Goal: Task Accomplishment & Management: Use online tool/utility

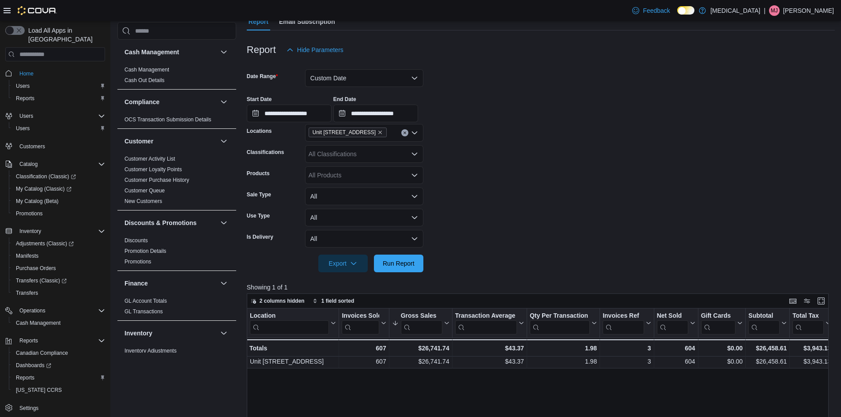
scroll to position [353, 0]
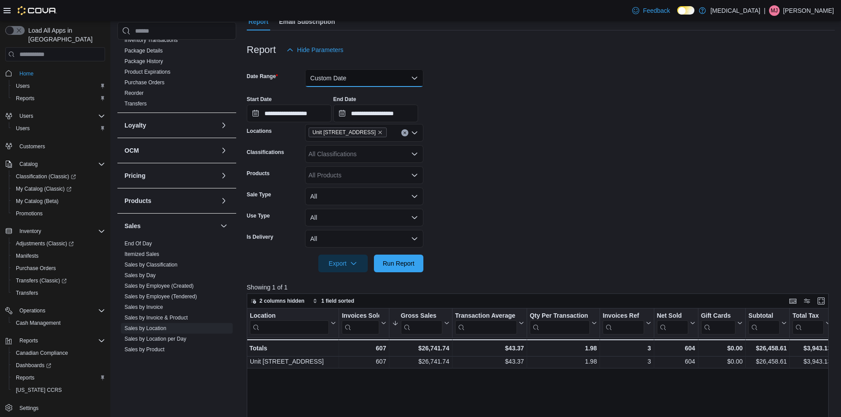
click at [362, 69] on button "Custom Date" at bounding box center [364, 78] width 118 height 18
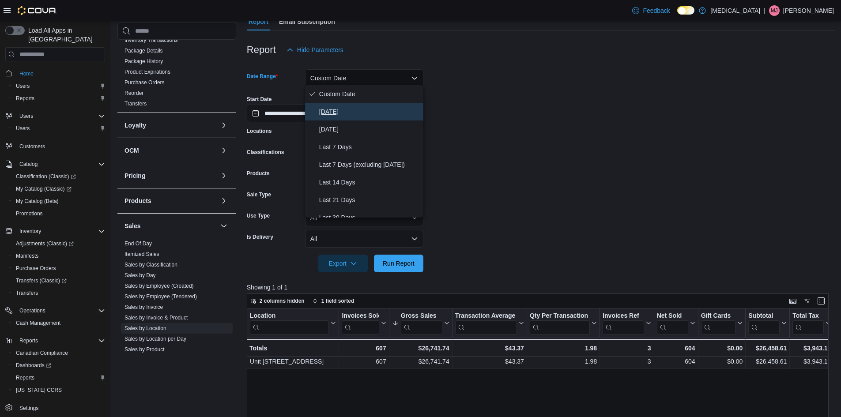
click at [338, 112] on span "[DATE]" at bounding box center [369, 111] width 101 height 11
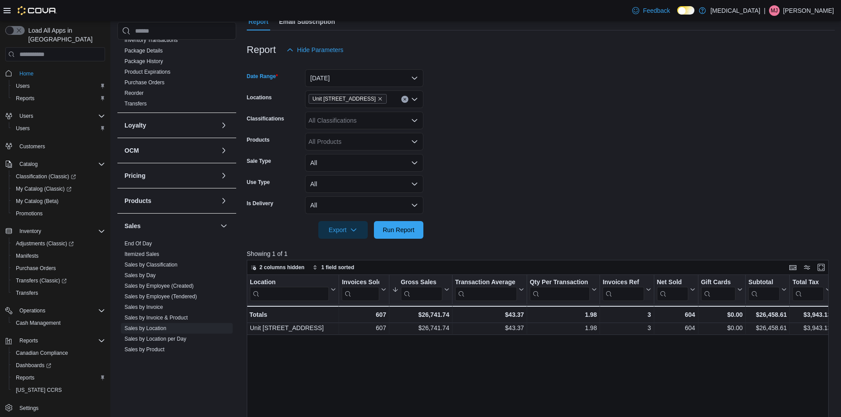
click at [409, 97] on div "Unit [STREET_ADDRESS]" at bounding box center [364, 99] width 118 height 18
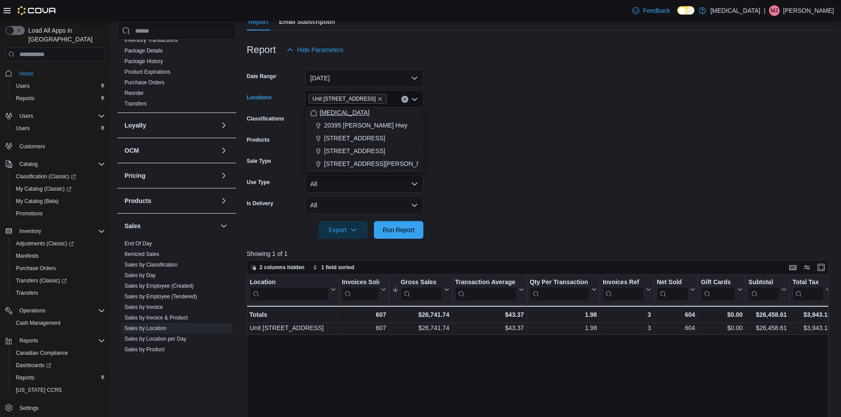
click at [376, 111] on div "[MEDICAL_DATA]" at bounding box center [364, 112] width 108 height 9
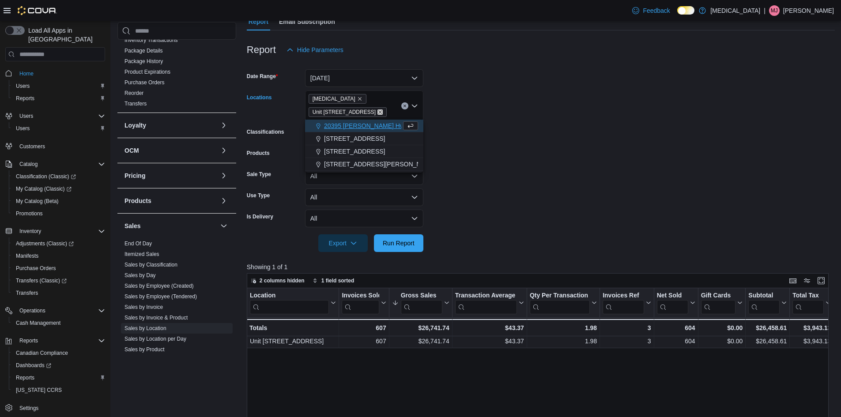
click at [383, 109] on icon "Remove Unit 385 North Dollarton Highway from selection in this group" at bounding box center [379, 111] width 5 height 5
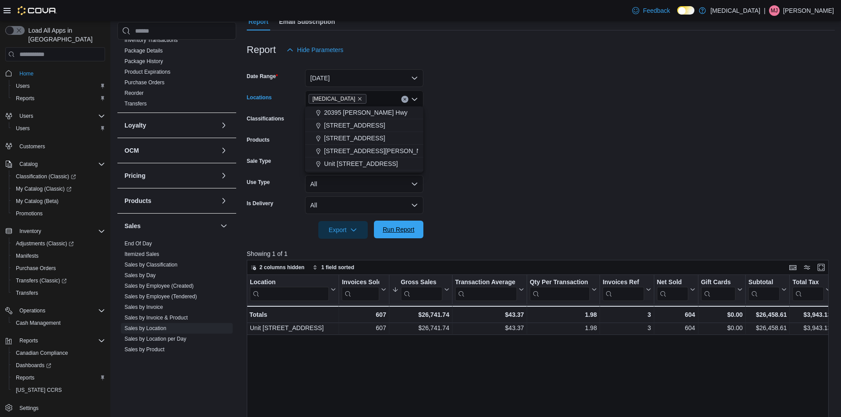
click at [411, 229] on span "Run Report" at bounding box center [399, 229] width 32 height 9
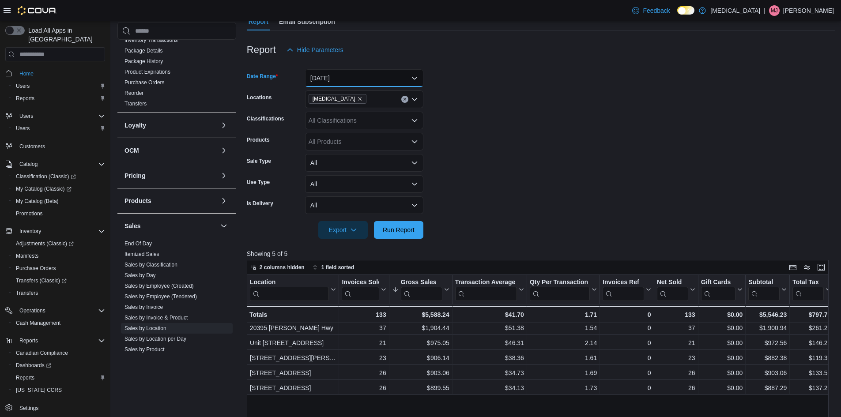
click at [395, 78] on button "[DATE]" at bounding box center [364, 78] width 118 height 18
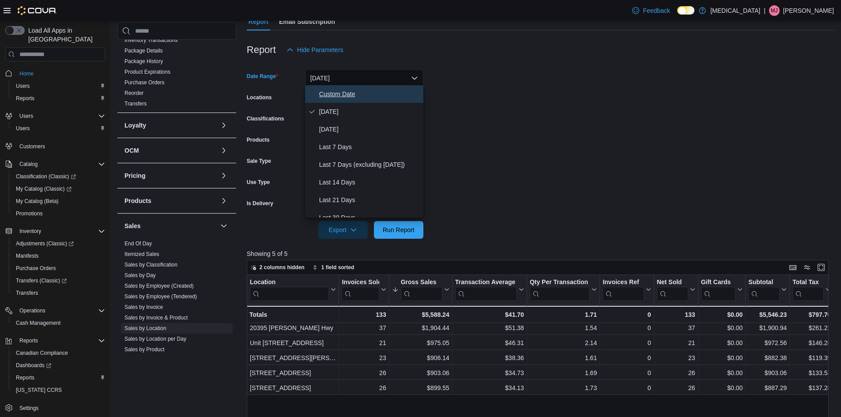
click at [364, 101] on button "Custom Date" at bounding box center [364, 94] width 118 height 18
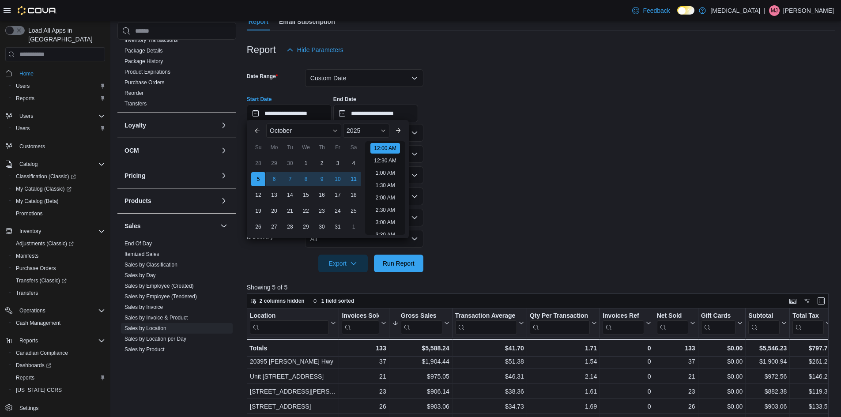
click at [311, 112] on input "**********" at bounding box center [289, 114] width 85 height 18
click at [435, 177] on form "**********" at bounding box center [541, 166] width 588 height 214
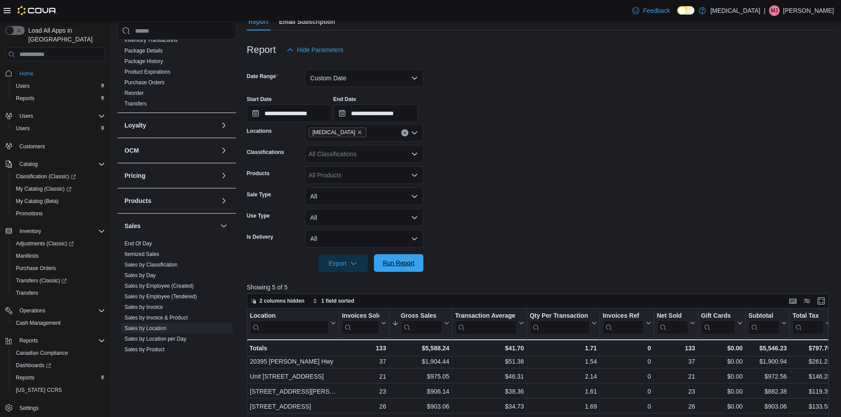
click at [402, 268] on span "Run Report" at bounding box center [398, 263] width 39 height 18
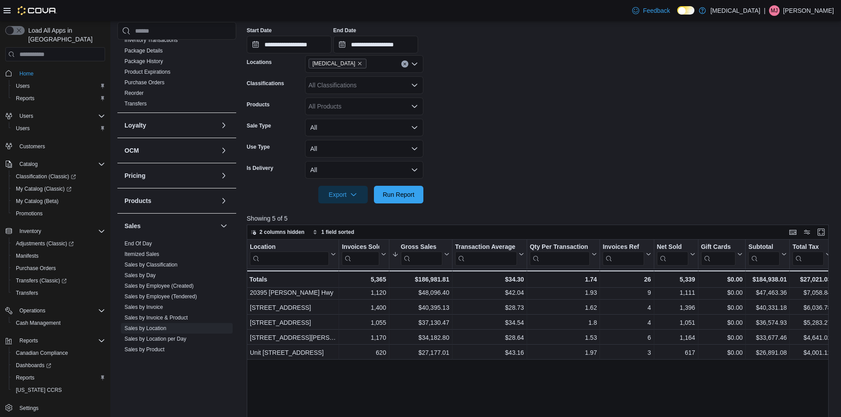
scroll to position [177, 0]
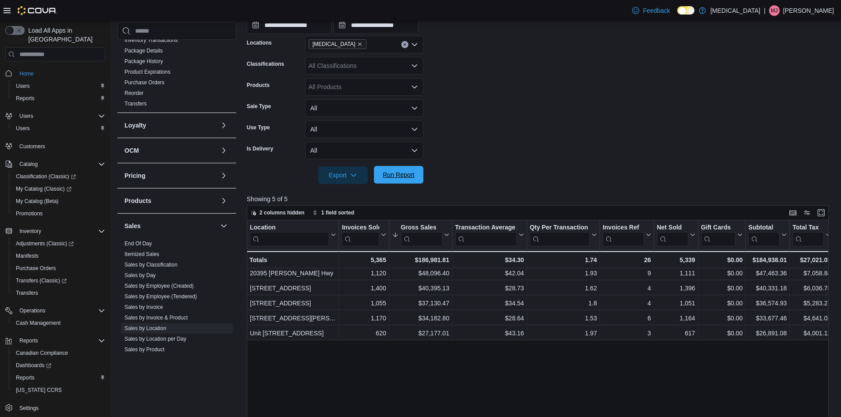
click at [399, 175] on span "Run Report" at bounding box center [399, 174] width 32 height 9
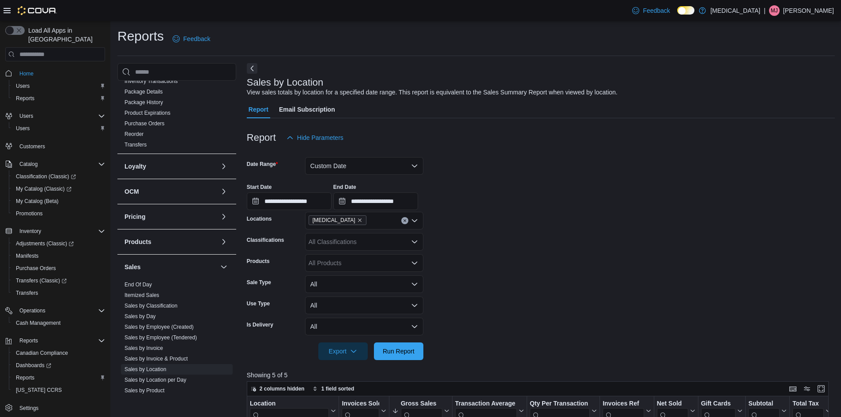
scroll to position [0, 0]
click at [335, 164] on button "Custom Date" at bounding box center [364, 167] width 118 height 18
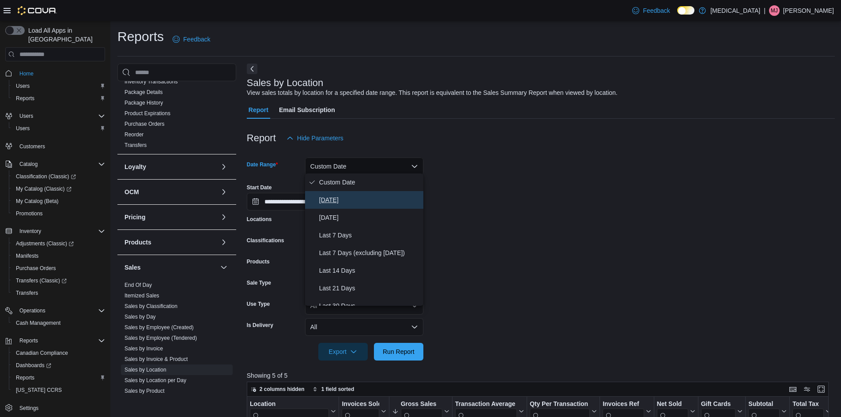
click at [351, 199] on span "[DATE]" at bounding box center [369, 200] width 101 height 11
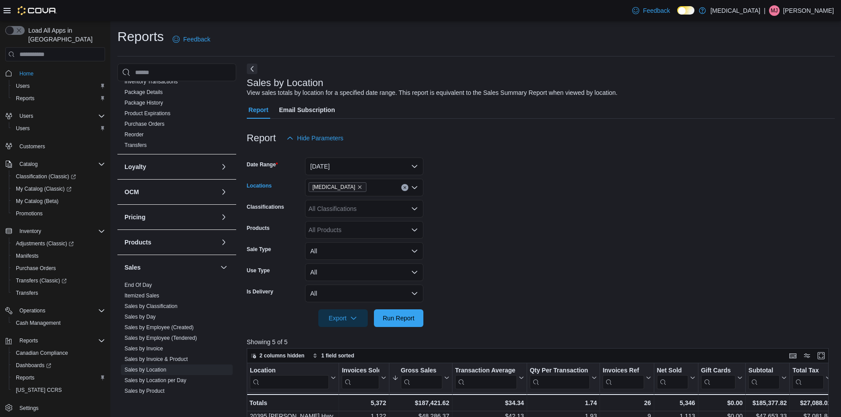
click at [408, 183] on div "[MEDICAL_DATA]" at bounding box center [364, 188] width 118 height 18
click at [403, 316] on span "Run Report" at bounding box center [399, 317] width 32 height 9
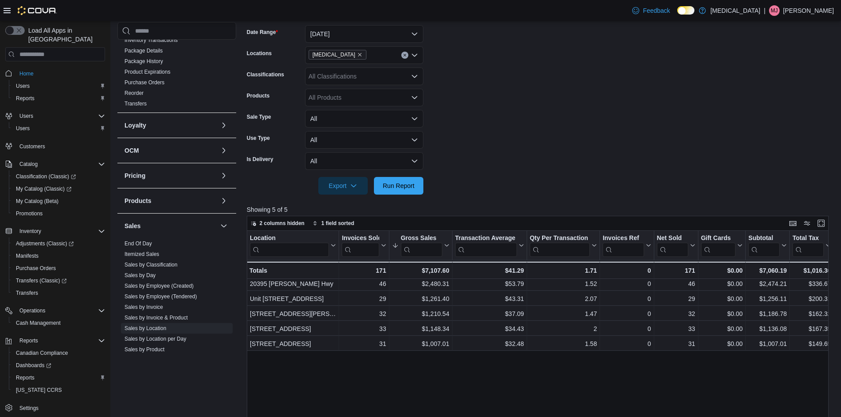
scroll to position [88, 0]
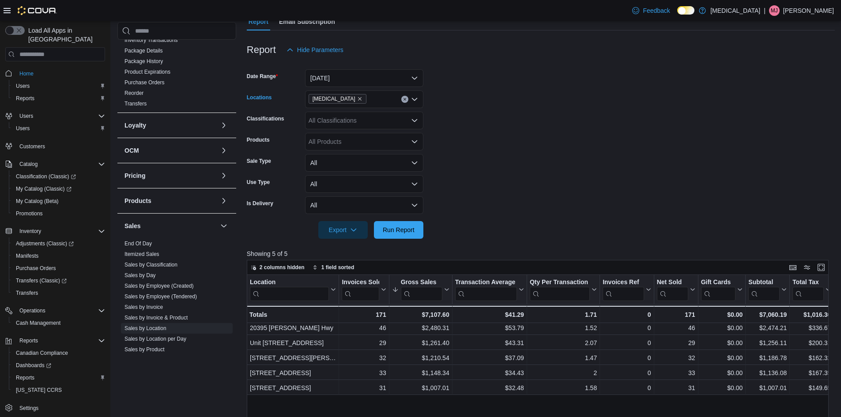
click at [404, 98] on icon "Clear input" at bounding box center [404, 99] width 2 height 2
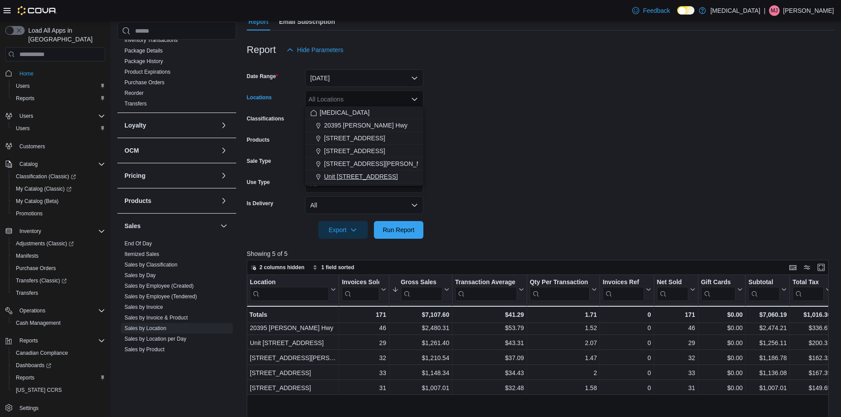
click at [378, 177] on span "Unit [STREET_ADDRESS]" at bounding box center [361, 176] width 74 height 9
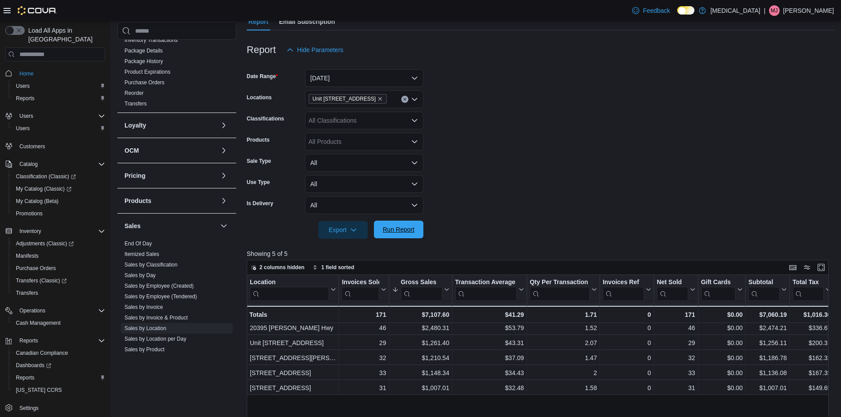
click at [409, 226] on span "Run Report" at bounding box center [399, 229] width 32 height 9
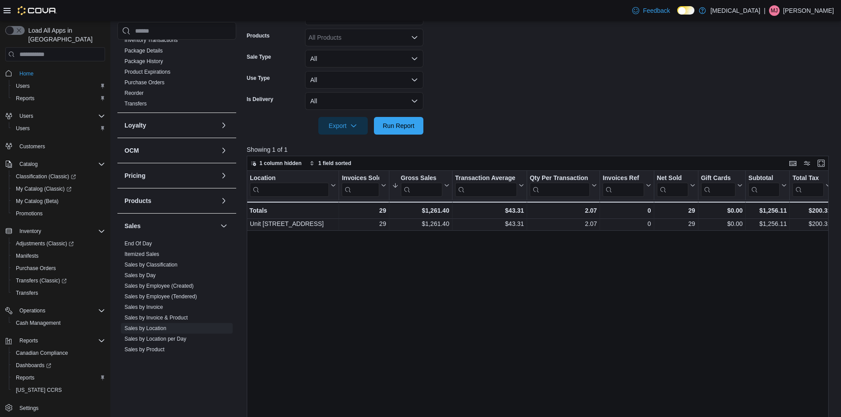
scroll to position [265, 0]
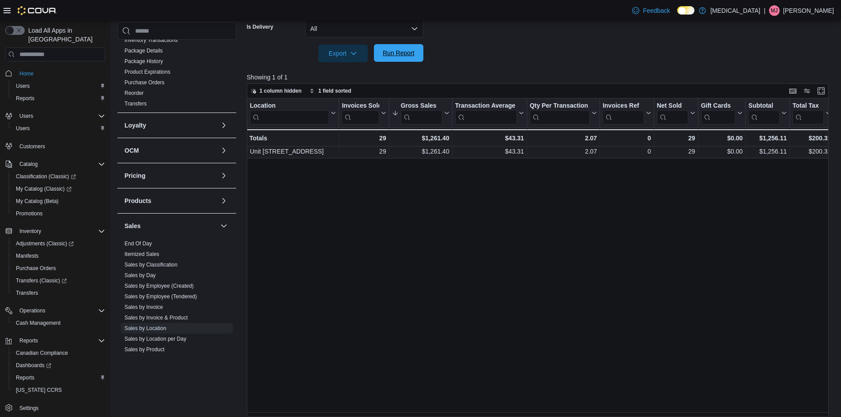
click at [399, 50] on span "Run Report" at bounding box center [399, 53] width 32 height 9
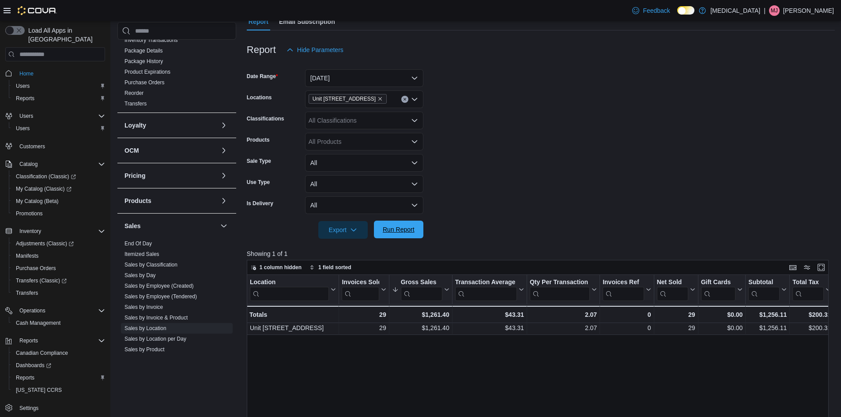
click at [393, 226] on span "Run Report" at bounding box center [399, 229] width 32 height 9
click at [409, 226] on span "Run Report" at bounding box center [399, 229] width 32 height 9
click at [409, 228] on span "Run Report" at bounding box center [399, 229] width 32 height 9
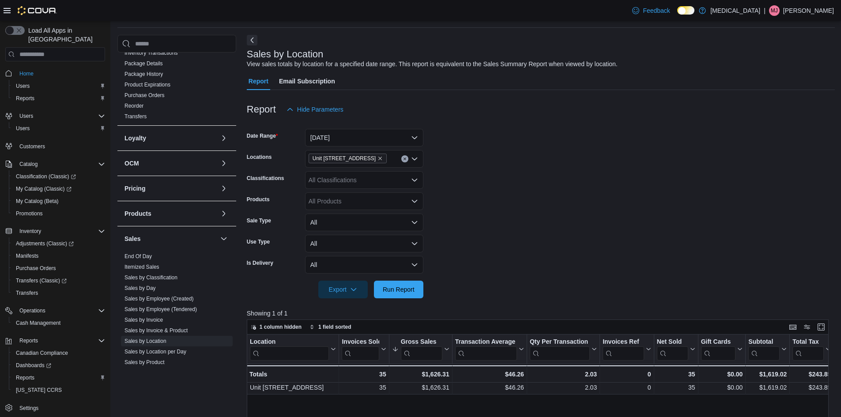
scroll to position [44, 0]
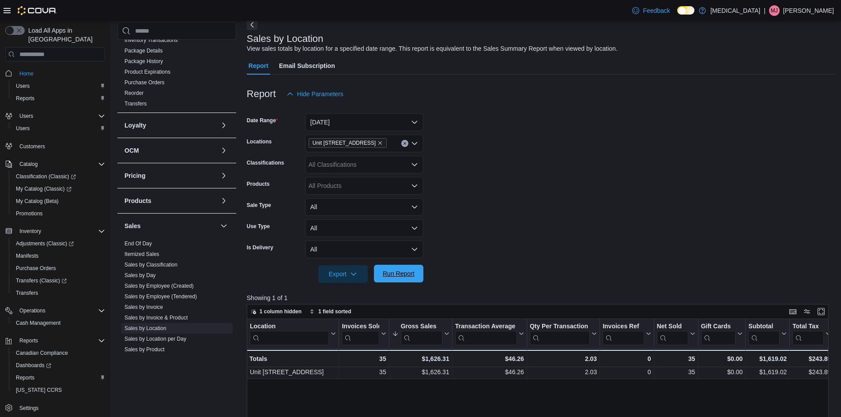
click at [400, 272] on span "Run Report" at bounding box center [399, 273] width 32 height 9
click at [402, 272] on span "Run Report" at bounding box center [399, 273] width 32 height 9
click at [357, 121] on button "[DATE]" at bounding box center [364, 122] width 118 height 18
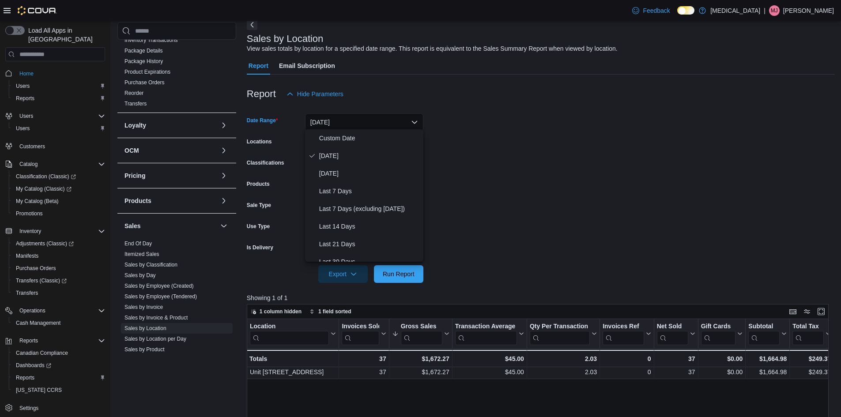
click at [524, 135] on form "Date Range [DATE] Locations Unit [STREET_ADDRESS] Classifications All Classific…" at bounding box center [541, 193] width 588 height 180
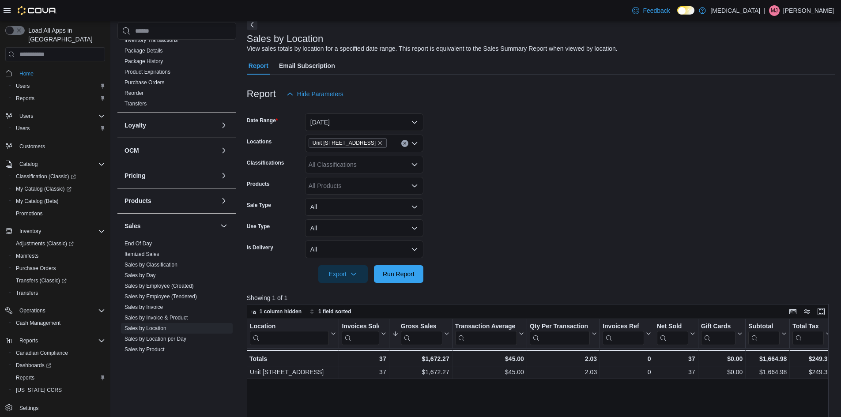
click at [405, 142] on icon "Clear input" at bounding box center [405, 144] width 4 height 4
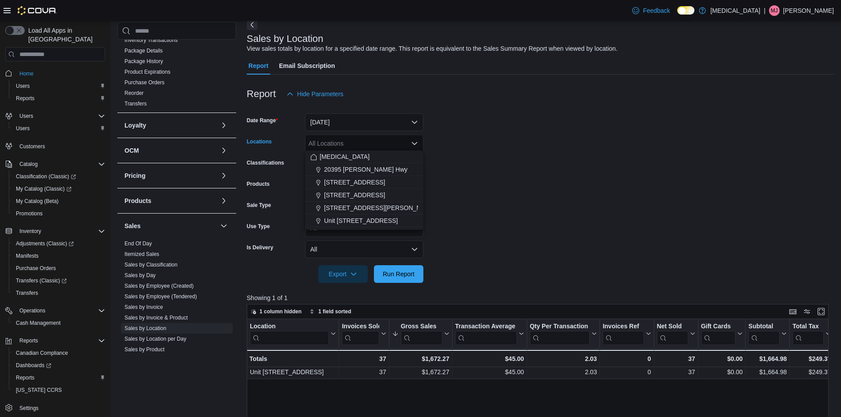
click at [342, 141] on div "All Locations" at bounding box center [364, 144] width 118 height 18
click at [363, 152] on div "[MEDICAL_DATA]" at bounding box center [364, 156] width 108 height 9
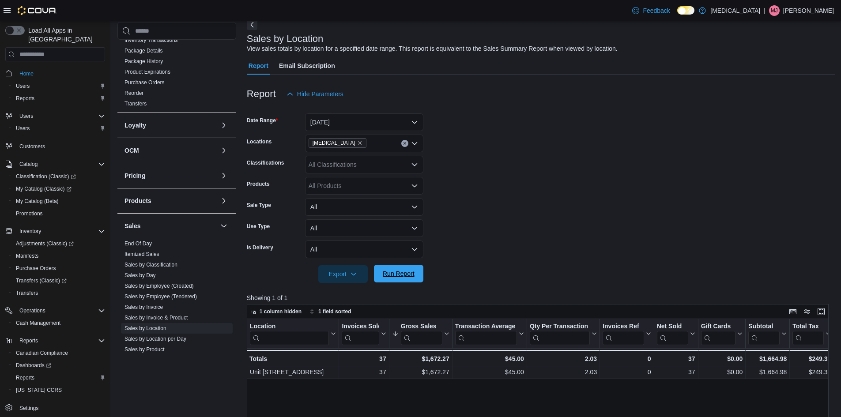
click at [401, 270] on span "Run Report" at bounding box center [399, 273] width 32 height 9
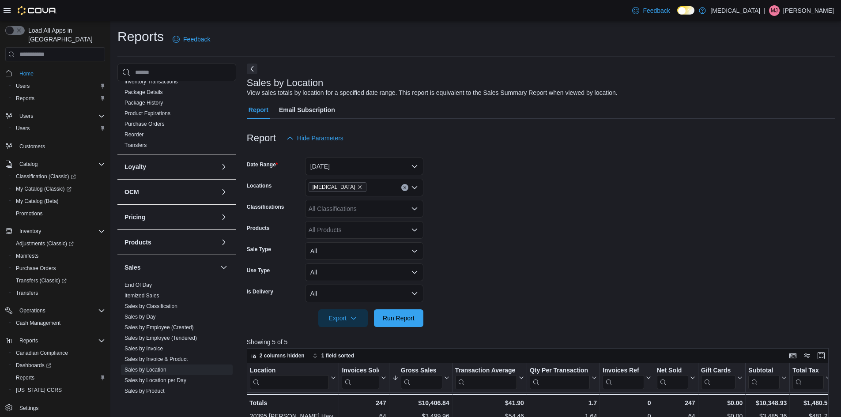
click at [407, 184] on button "Clear input" at bounding box center [404, 187] width 7 height 7
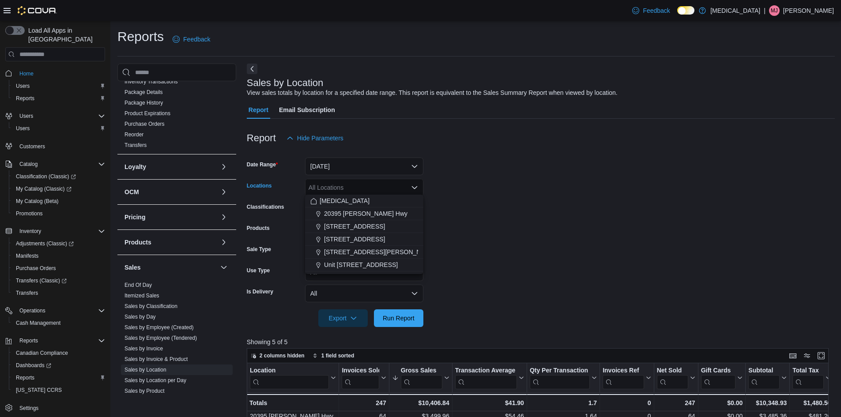
click at [353, 189] on div "All Locations Combo box. Selected. Combo box input. All Locations. Type some te…" at bounding box center [364, 188] width 118 height 18
click at [352, 203] on div "[MEDICAL_DATA]" at bounding box center [364, 200] width 108 height 9
click at [404, 186] on icon "Clear input" at bounding box center [405, 188] width 4 height 4
click at [387, 187] on div "All Locations Combo box. Selected. Combo box input. All Locations. Type some te…" at bounding box center [364, 188] width 118 height 18
click at [382, 264] on span "Unit [STREET_ADDRESS]" at bounding box center [361, 264] width 74 height 9
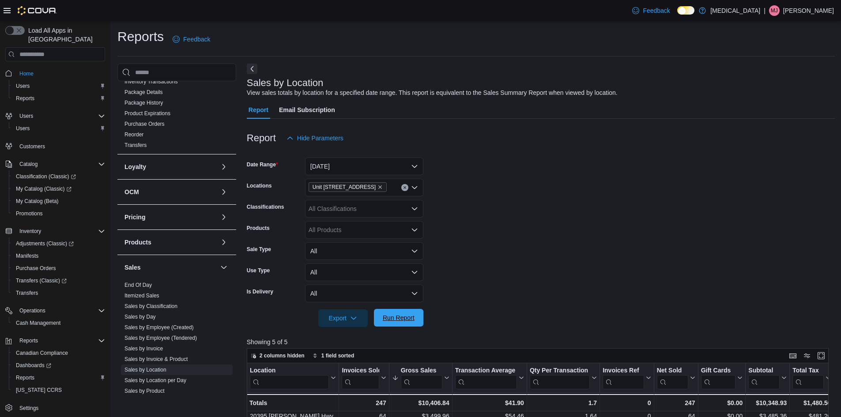
click at [413, 312] on span "Run Report" at bounding box center [398, 318] width 39 height 18
click at [349, 165] on button "[DATE]" at bounding box center [364, 167] width 118 height 18
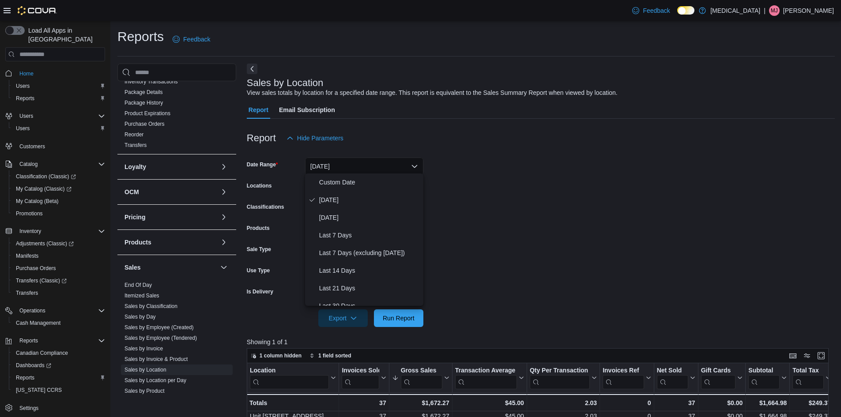
click at [477, 203] on form "Date Range [DATE] Locations Unit [STREET_ADDRESS] Classifications All Classific…" at bounding box center [541, 237] width 588 height 180
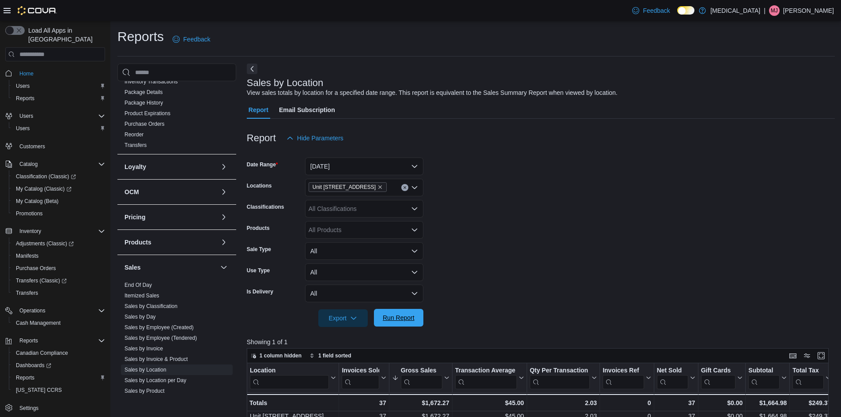
click at [411, 316] on span "Run Report" at bounding box center [399, 317] width 32 height 9
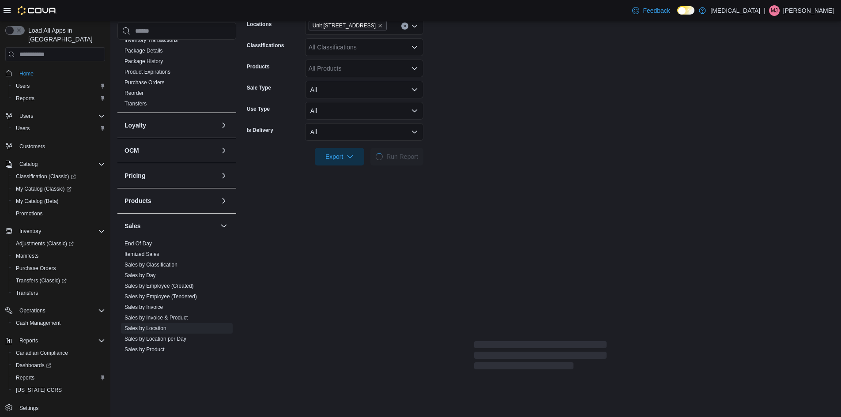
scroll to position [177, 0]
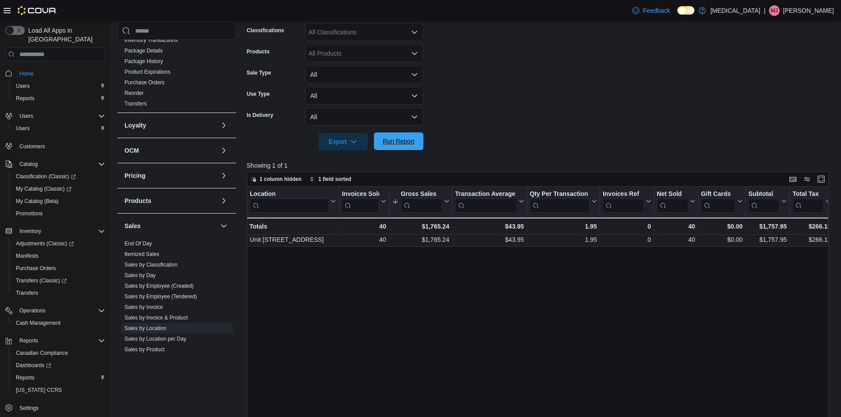
click at [387, 141] on span "Run Report" at bounding box center [399, 141] width 32 height 9
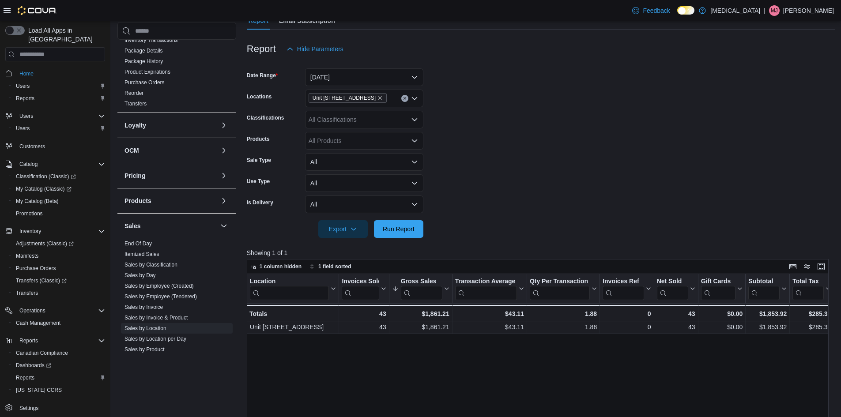
scroll to position [88, 0]
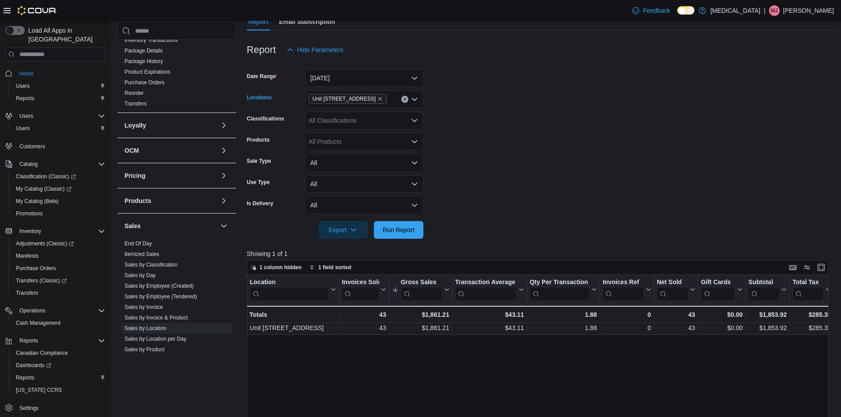
click at [405, 101] on div "Unit [STREET_ADDRESS]" at bounding box center [364, 99] width 118 height 18
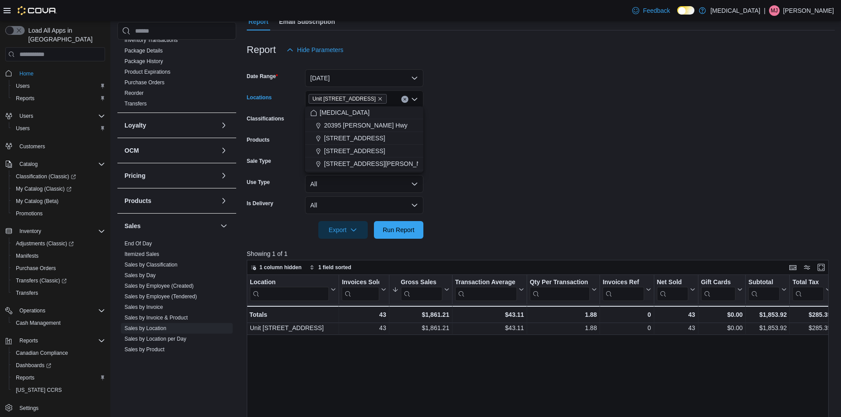
click at [402, 96] on button "Clear input" at bounding box center [404, 99] width 7 height 7
click at [392, 98] on div "All Locations Combo box. Selected. Combo box input. All Locations. Type some te…" at bounding box center [364, 99] width 118 height 18
click at [388, 113] on div "[MEDICAL_DATA]" at bounding box center [364, 112] width 108 height 9
click at [404, 228] on span "Run Report" at bounding box center [399, 229] width 32 height 9
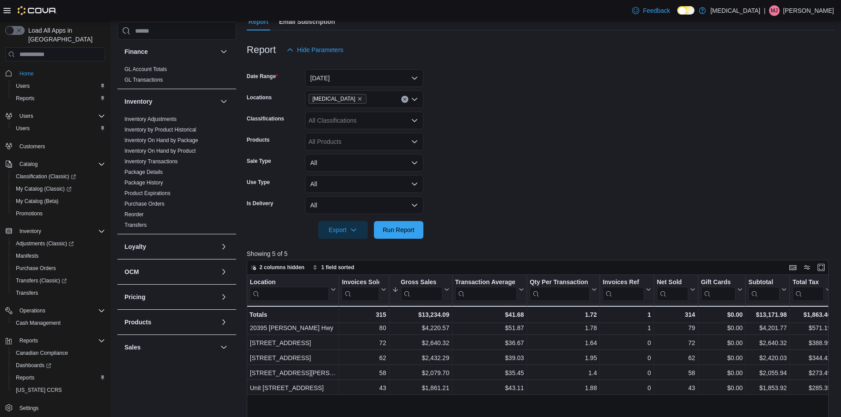
scroll to position [132, 0]
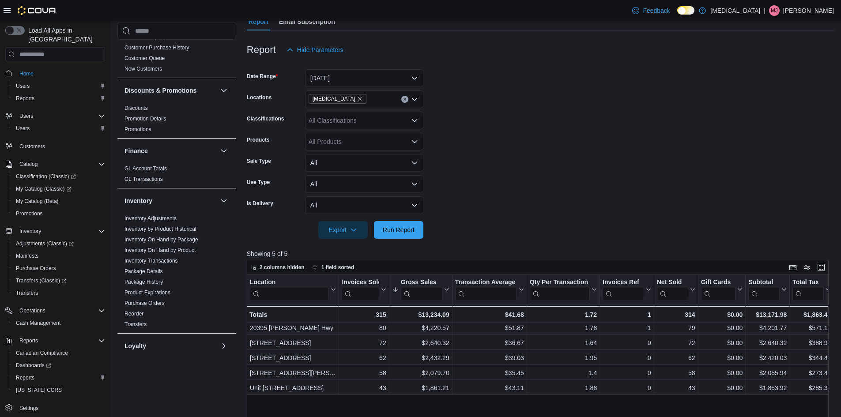
drag, startPoint x: 159, startPoint y: 252, endPoint x: 262, endPoint y: 212, distance: 110.2
click at [159, 252] on link "Inventory On Hand by Product" at bounding box center [159, 250] width 71 height 6
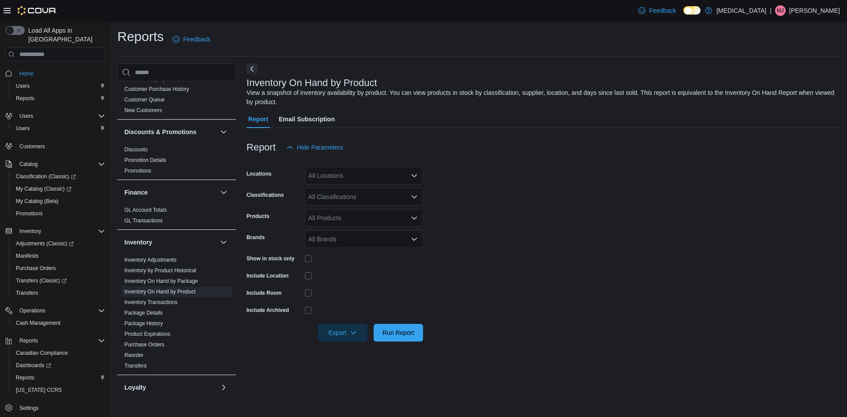
click at [341, 180] on div "All Locations" at bounding box center [364, 176] width 118 height 18
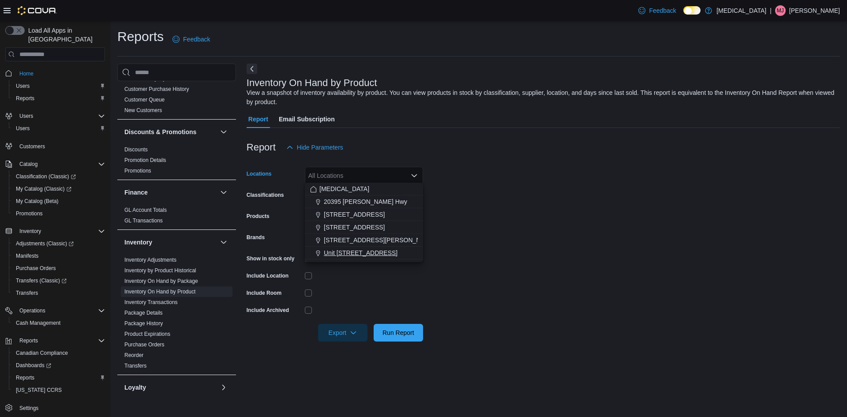
click at [337, 252] on span "Unit [STREET_ADDRESS]" at bounding box center [361, 252] width 74 height 9
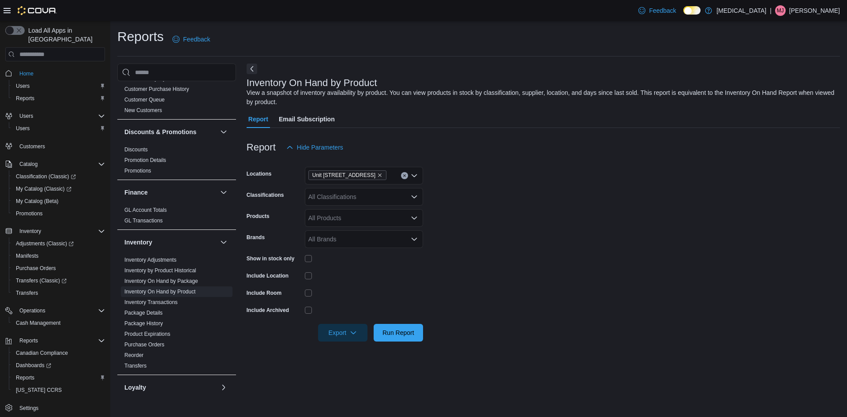
click at [341, 278] on div at bounding box center [364, 276] width 118 height 14
click at [343, 200] on div "All Classifications" at bounding box center [364, 197] width 118 height 18
click at [337, 223] on span "Flower" at bounding box center [333, 222] width 19 height 9
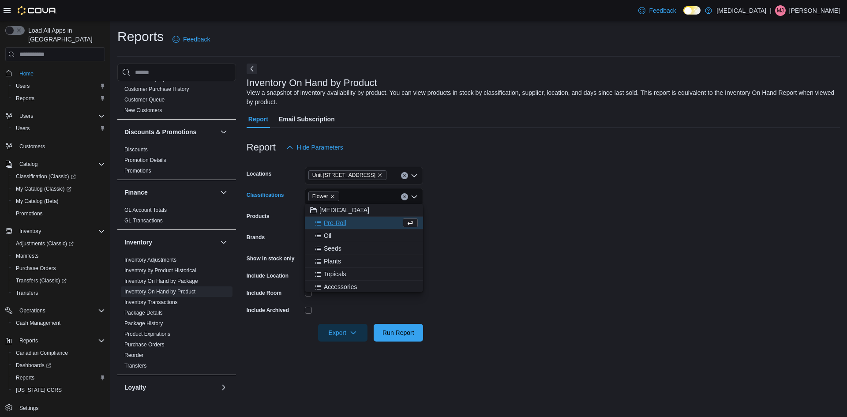
click at [548, 255] on form "Locations Unit [STREET_ADDRESS] Classifications Flower Combo box. Selected. Flo…" at bounding box center [544, 248] width 594 height 185
click at [305, 253] on div at bounding box center [364, 259] width 118 height 14
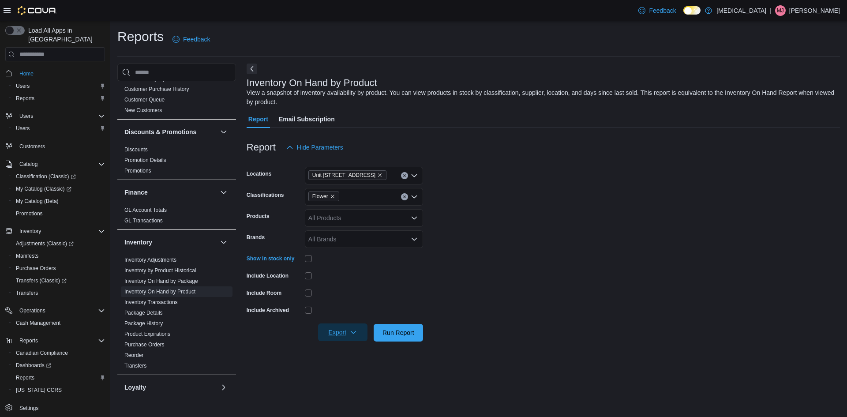
click at [348, 334] on span "Export" at bounding box center [342, 332] width 39 height 18
click at [357, 356] on button "Export to Excel" at bounding box center [345, 349] width 50 height 18
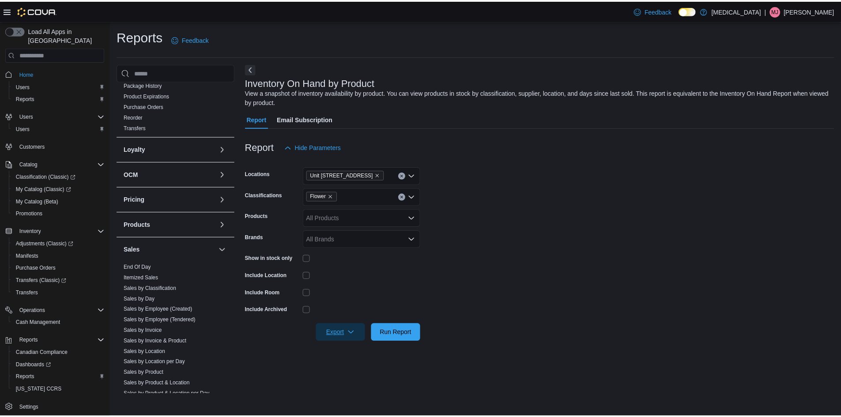
scroll to position [450, 0]
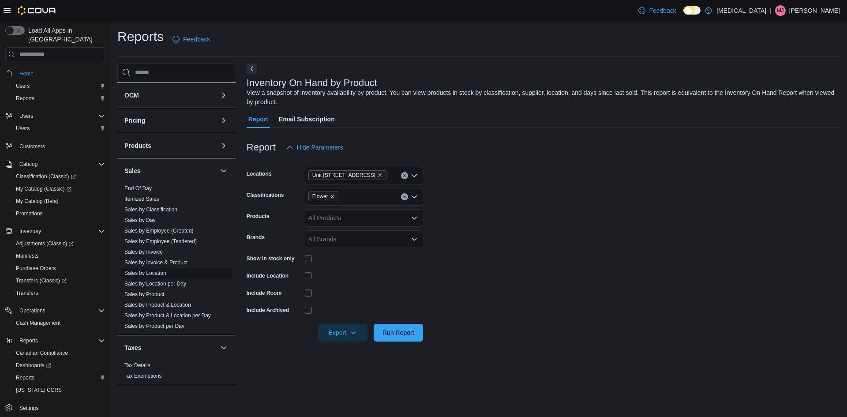
click at [155, 272] on link "Sales by Location" at bounding box center [145, 273] width 42 height 6
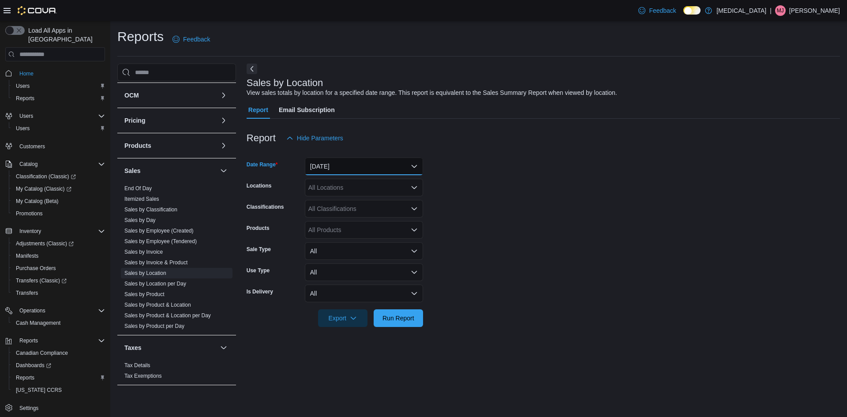
click at [343, 162] on button "[DATE]" at bounding box center [364, 167] width 118 height 18
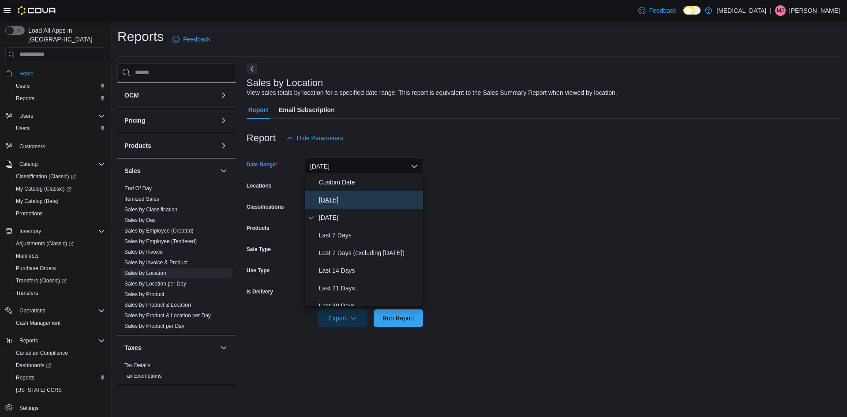
click at [344, 199] on span "[DATE]" at bounding box center [369, 200] width 101 height 11
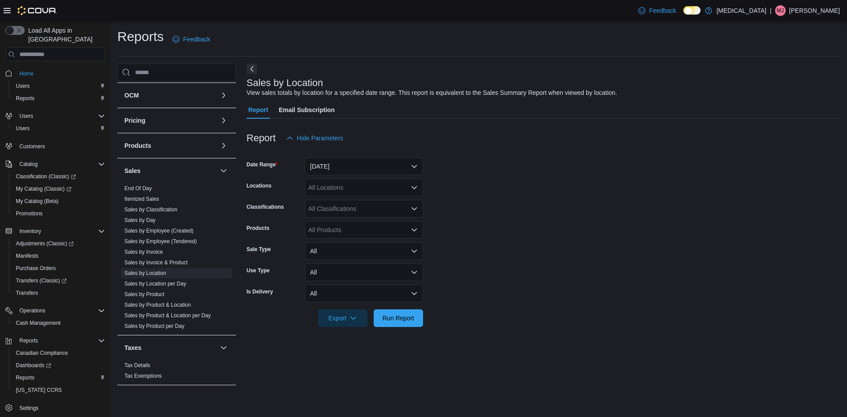
click at [546, 195] on form "Date Range [DATE] Locations All Locations Classifications All Classifications P…" at bounding box center [544, 237] width 594 height 180
click at [363, 187] on div "All Locations" at bounding box center [364, 188] width 118 height 18
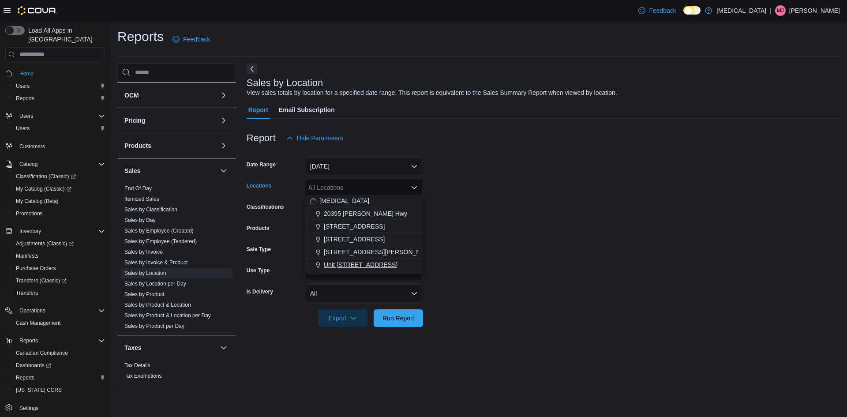
click at [374, 266] on span "Unit [STREET_ADDRESS]" at bounding box center [361, 264] width 74 height 9
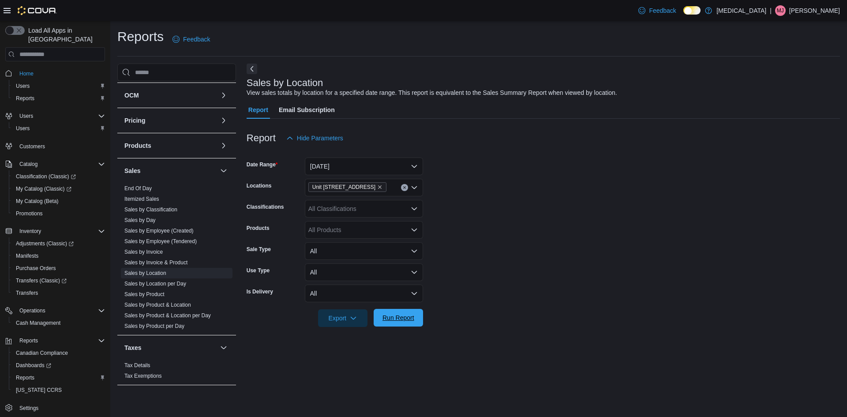
click at [394, 310] on span "Run Report" at bounding box center [398, 318] width 39 height 18
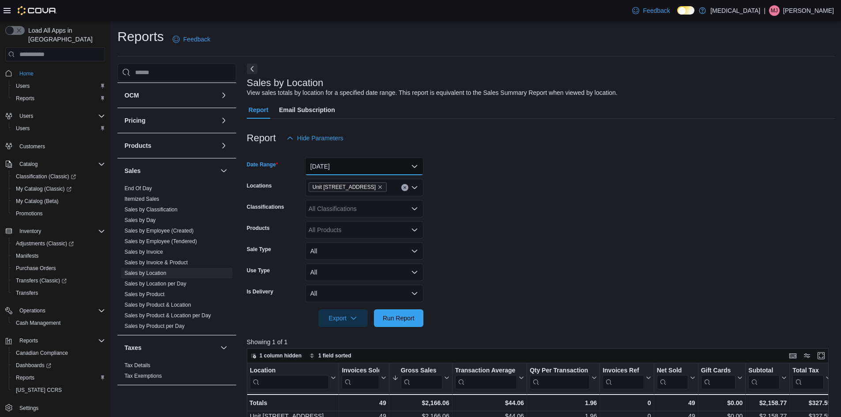
click at [357, 161] on button "[DATE]" at bounding box center [364, 167] width 118 height 18
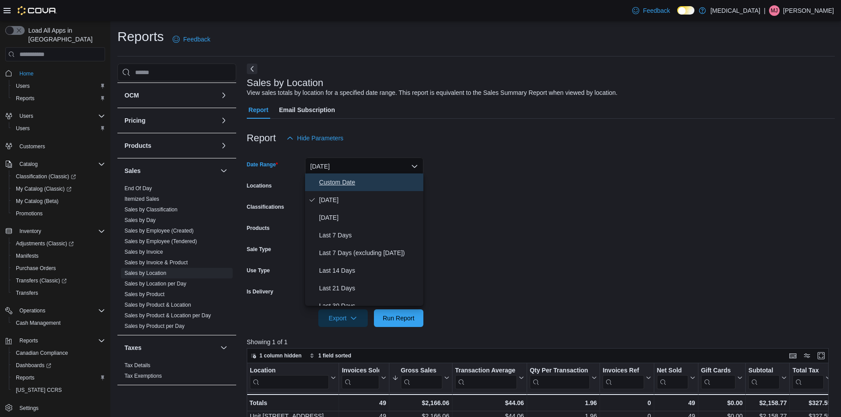
click at [358, 177] on span "Custom Date" at bounding box center [369, 182] width 101 height 11
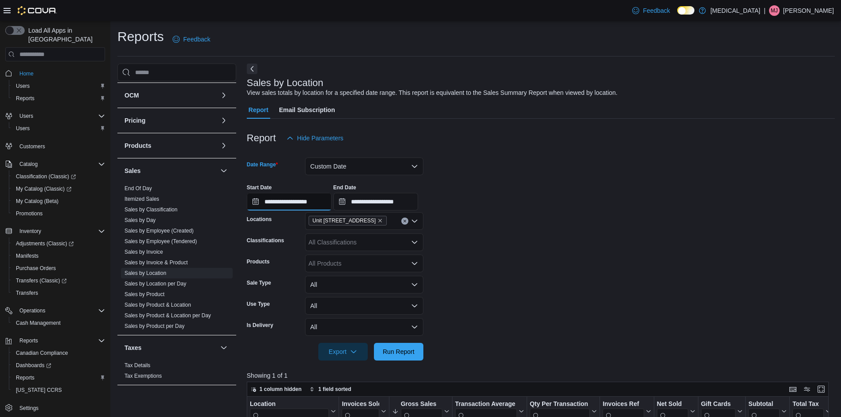
click at [314, 204] on input "**********" at bounding box center [289, 202] width 85 height 18
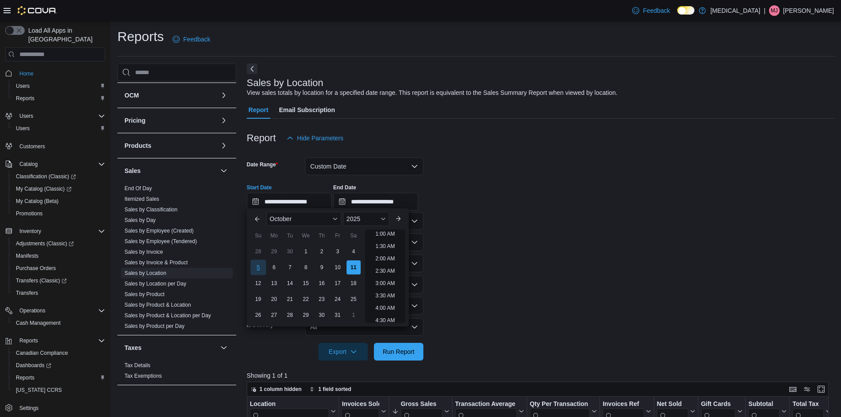
click at [262, 269] on div "5" at bounding box center [257, 267] width 15 height 15
type input "**********"
click at [403, 343] on span "Run Report" at bounding box center [398, 351] width 39 height 18
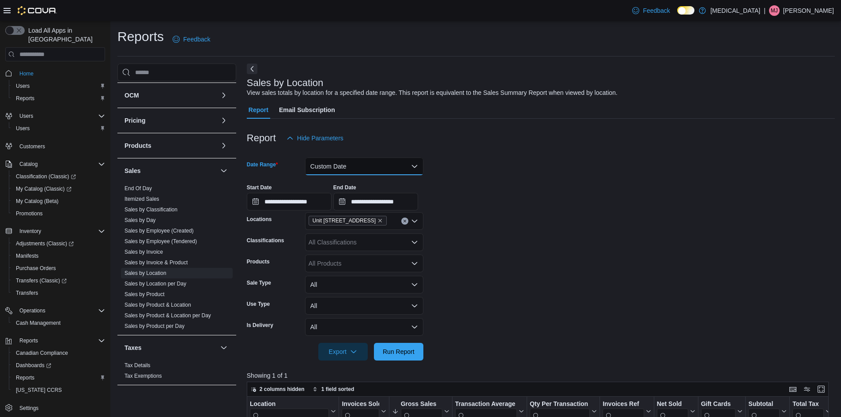
click at [344, 159] on button "Custom Date" at bounding box center [364, 167] width 118 height 18
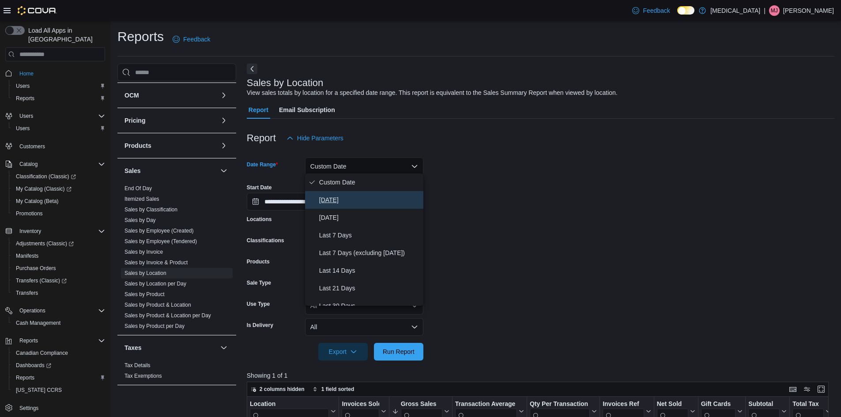
click at [342, 199] on span "[DATE]" at bounding box center [369, 200] width 101 height 11
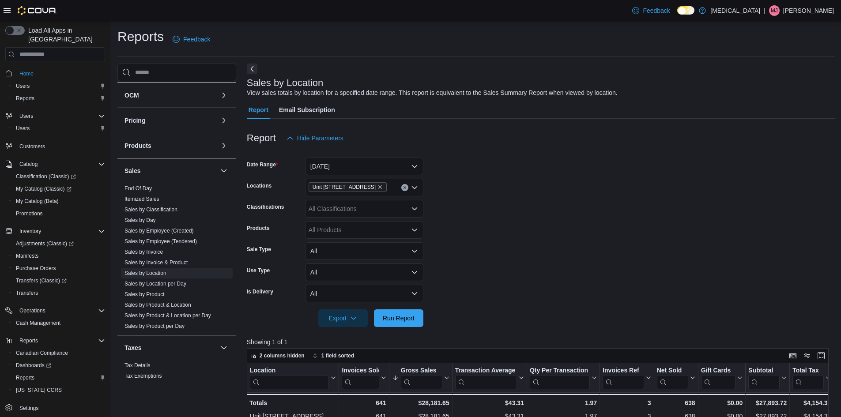
click at [403, 327] on div at bounding box center [541, 332] width 588 height 11
click at [403, 319] on span "Run Report" at bounding box center [399, 317] width 32 height 9
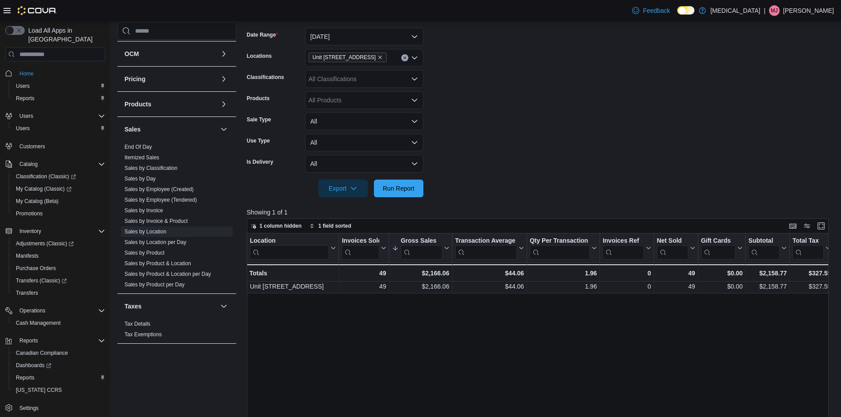
scroll to position [132, 0]
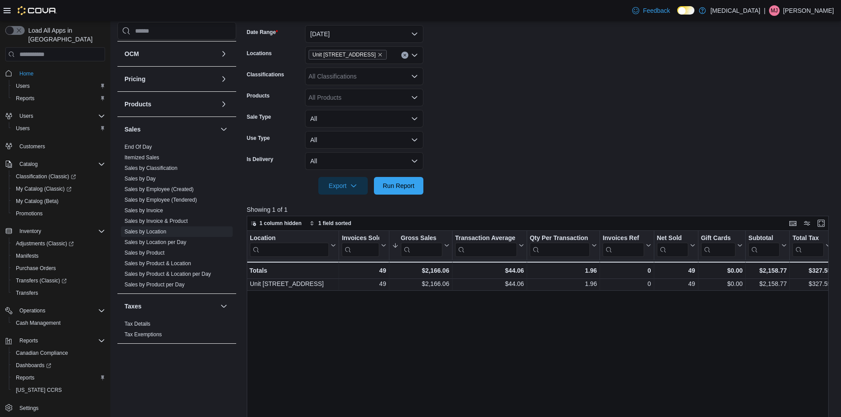
click at [374, 171] on div at bounding box center [541, 173] width 588 height 7
drag, startPoint x: 392, startPoint y: 179, endPoint x: 556, endPoint y: 113, distance: 177.2
click at [392, 179] on span "Run Report" at bounding box center [398, 186] width 39 height 18
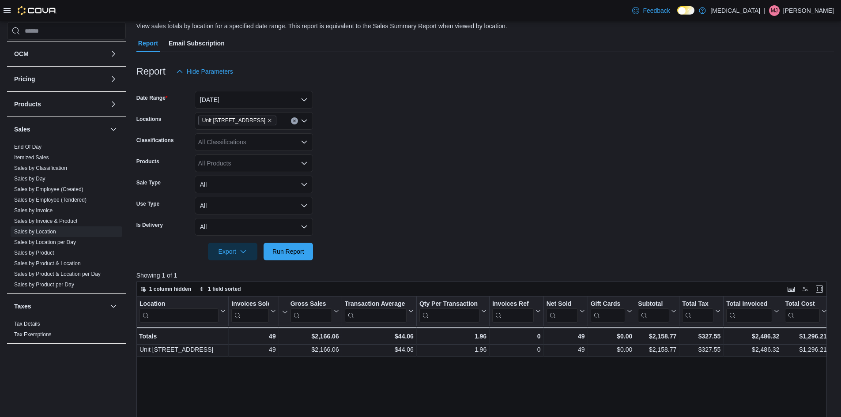
scroll to position [137, 0]
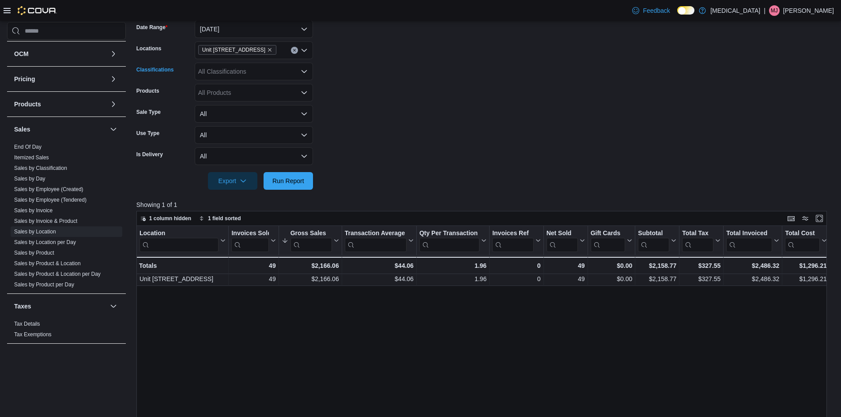
click at [264, 68] on div "All Classifications" at bounding box center [254, 72] width 118 height 18
click at [377, 100] on form "Date Range [DATE] Locations Unit [STREET_ADDRESS] Classifications All Classific…" at bounding box center [484, 100] width 697 height 180
click at [240, 177] on icon "button" at bounding box center [243, 180] width 7 height 7
click at [358, 172] on form "Date Range [DATE] Locations Unit [STREET_ADDRESS] Classifications All Classific…" at bounding box center [484, 100] width 697 height 180
click at [388, 165] on div at bounding box center [484, 168] width 697 height 7
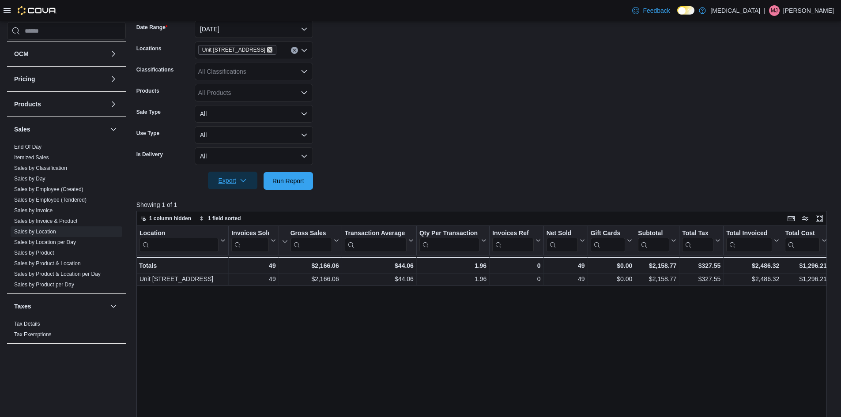
click at [272, 47] on icon "Remove Unit 385 North Dollarton Highway from selection in this group" at bounding box center [269, 49] width 5 height 5
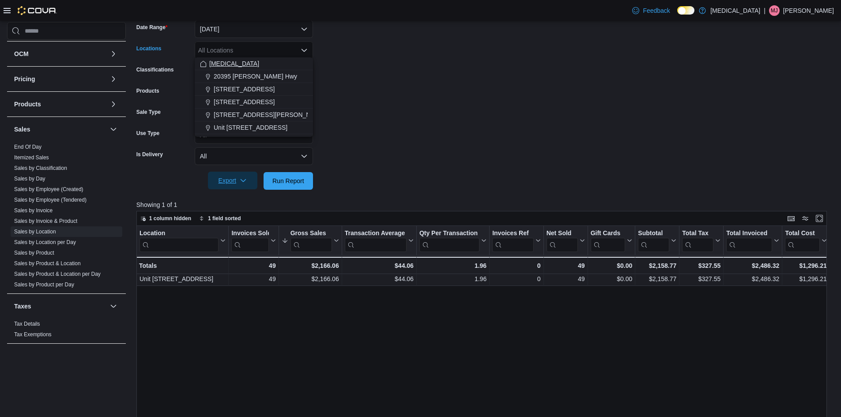
click at [229, 63] on div "[MEDICAL_DATA]" at bounding box center [254, 63] width 108 height 9
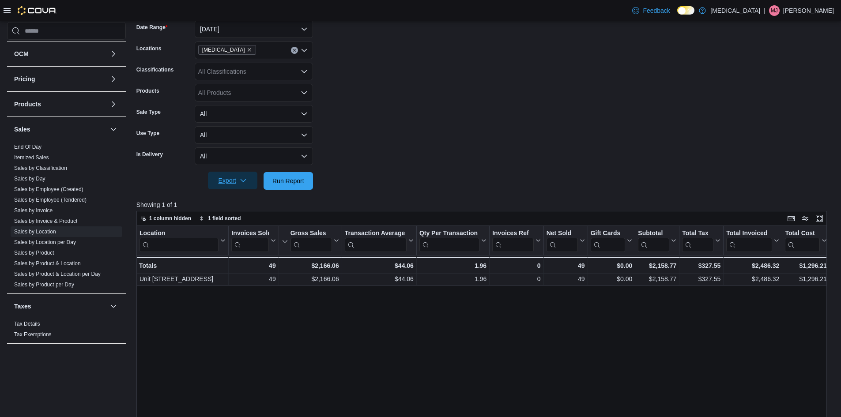
click at [471, 151] on form "Date Range [DATE] Locations [MEDICAL_DATA] Classifications All Classifications …" at bounding box center [484, 100] width 697 height 180
drag, startPoint x: 308, startPoint y: 177, endPoint x: 319, endPoint y: 164, distance: 16.0
click at [308, 177] on button "Run Report" at bounding box center [287, 181] width 49 height 18
